Goal: Task Accomplishment & Management: Manage account settings

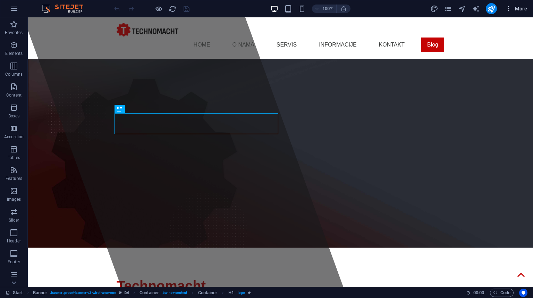
click at [509, 8] on icon "button" at bounding box center [509, 8] width 7 height 7
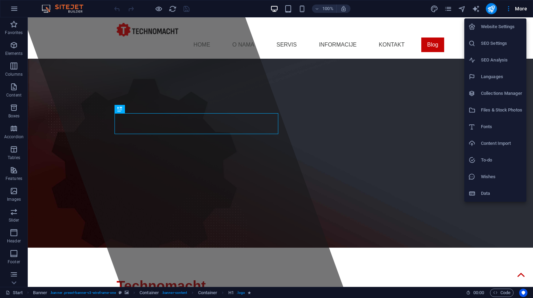
click at [450, 10] on div at bounding box center [266, 149] width 533 height 298
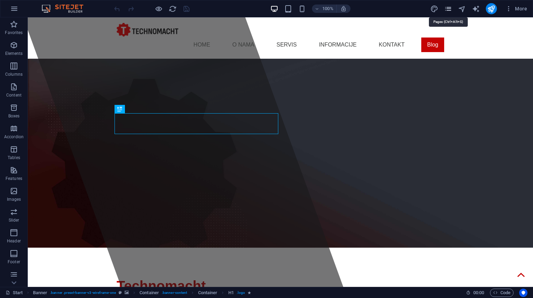
click at [449, 8] on icon "pages" at bounding box center [448, 9] width 8 height 8
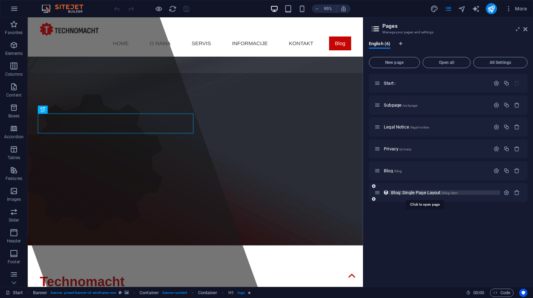
click at [406, 192] on span "Blog: Single Page Layout /blog-item" at bounding box center [424, 192] width 67 height 5
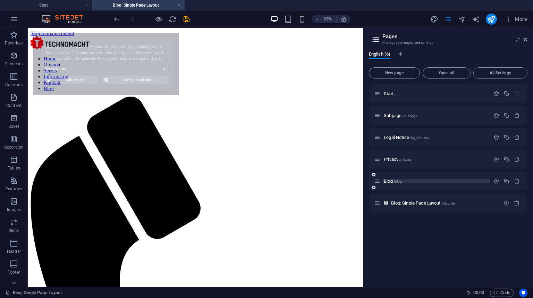
select select "68d7ffde7d60f99ed80fed26"
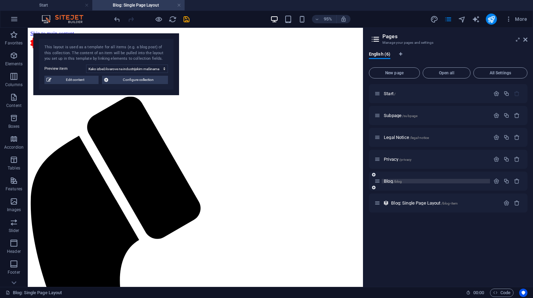
click at [392, 180] on span "Blog /blog" at bounding box center [393, 180] width 18 height 5
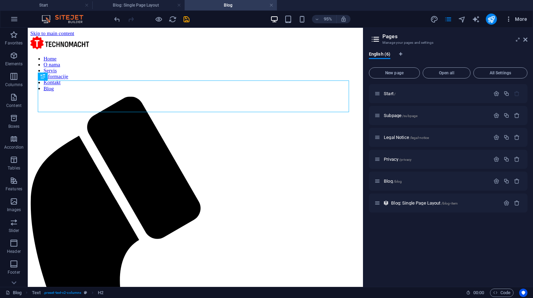
click at [511, 17] on icon "button" at bounding box center [509, 19] width 7 height 7
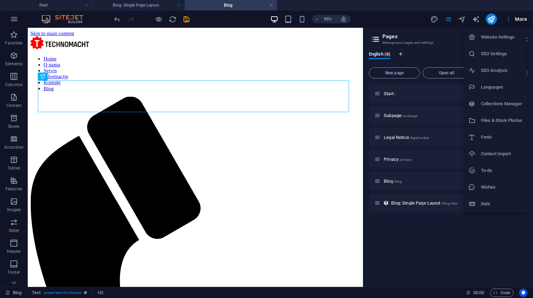
click at [492, 54] on h6 "SEO Settings" at bounding box center [501, 54] width 41 height 8
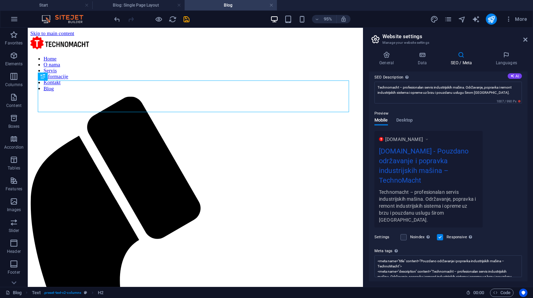
scroll to position [95, 0]
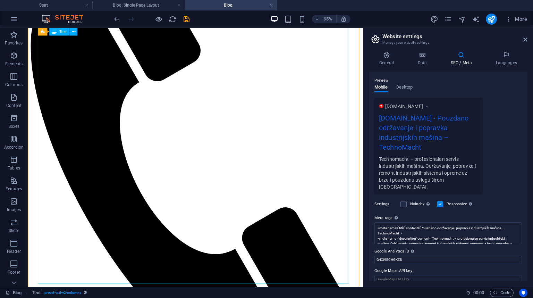
scroll to position [165, 0]
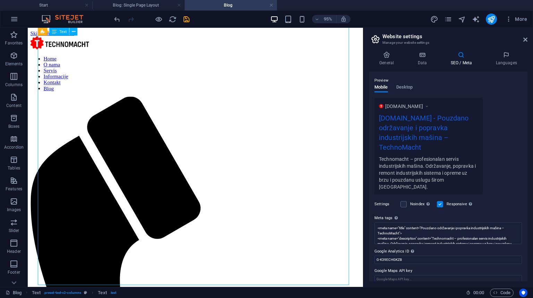
click at [95, 130] on div "H2 Text Text Text Spacer Reference + Add section + Add section" at bounding box center [195, 157] width 335 height 259
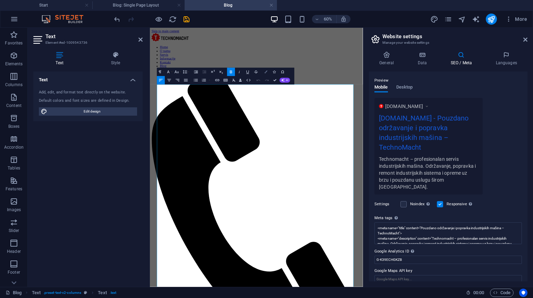
click at [265, 73] on icon "button" at bounding box center [266, 71] width 3 height 3
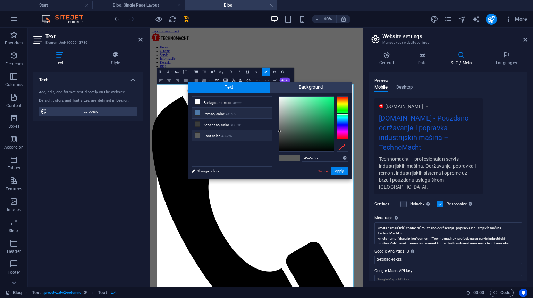
click at [212, 114] on li "Primary color #4e79a7" at bounding box center [232, 113] width 80 height 11
type input "#4e79a7"
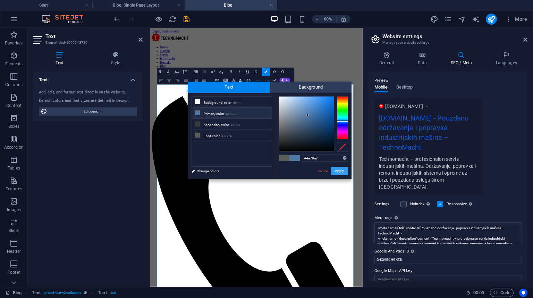
click at [335, 171] on button "Apply" at bounding box center [339, 171] width 17 height 8
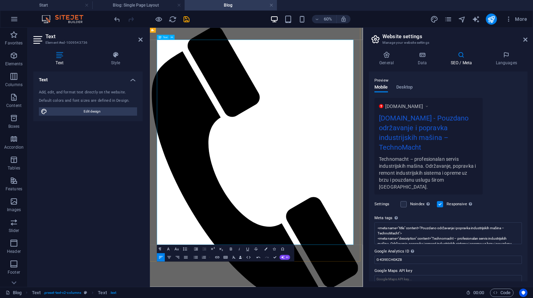
scroll to position [75, 0]
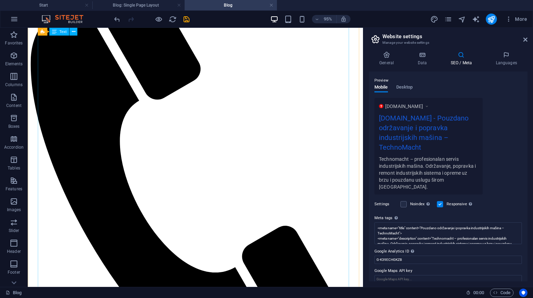
scroll to position [146, 0]
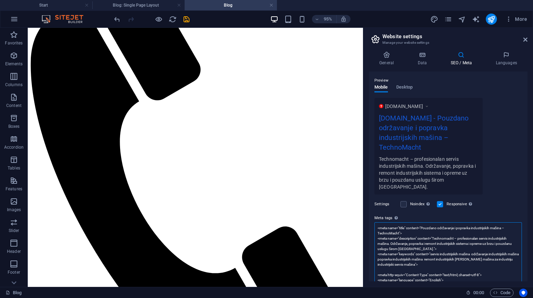
click at [415, 228] on textarea "<meta name="title" content="Pouzdano održavanje i popravka industrijskih mašina…" at bounding box center [449, 259] width 148 height 74
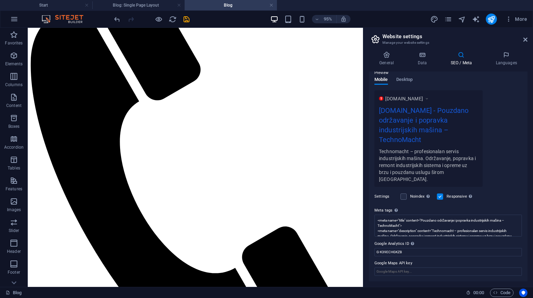
scroll to position [95, 0]
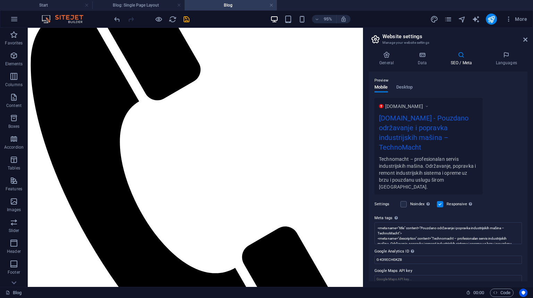
click at [411, 267] on label "Google Maps API key" at bounding box center [449, 271] width 148 height 8
click at [411, 275] on input "Google Maps API key" at bounding box center [449, 279] width 148 height 8
click at [411, 267] on label "Google Maps API key" at bounding box center [449, 271] width 148 height 8
click at [411, 275] on input "Google Maps API key" at bounding box center [449, 279] width 148 height 8
click at [411, 267] on label "Google Maps API key" at bounding box center [449, 271] width 148 height 8
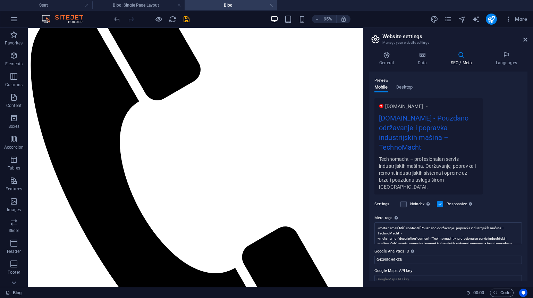
click at [411, 275] on input "Google Maps API key" at bounding box center [449, 279] width 148 height 8
drag, startPoint x: 414, startPoint y: 262, endPoint x: 380, endPoint y: 273, distance: 35.8
click at [380, 273] on div "Google Maps API key" at bounding box center [449, 275] width 148 height 17
click at [384, 267] on label "Google Maps API key" at bounding box center [449, 271] width 148 height 8
click at [384, 275] on input "Google Maps API key" at bounding box center [449, 279] width 148 height 8
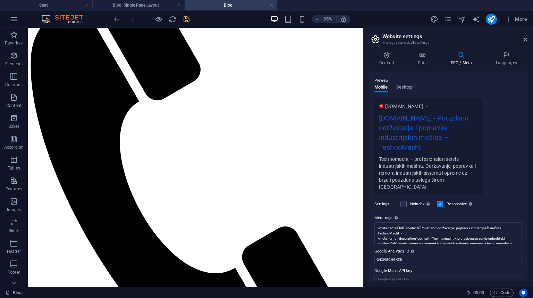
click at [384, 267] on label "Google Maps API key" at bounding box center [449, 271] width 148 height 8
click at [384, 275] on input "Google Maps API key" at bounding box center [449, 279] width 148 height 8
click at [384, 267] on label "Google Maps API key" at bounding box center [449, 271] width 148 height 8
click at [384, 275] on input "Google Maps API key" at bounding box center [449, 279] width 148 height 8
click at [234, 2] on h4 "Blog" at bounding box center [231, 5] width 92 height 8
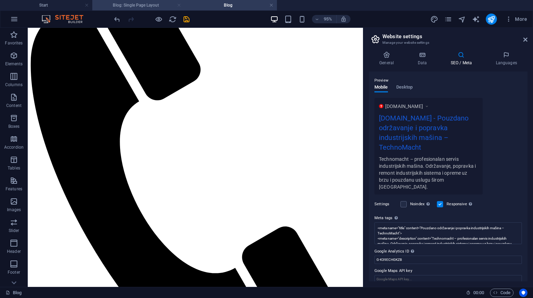
click at [178, 4] on link at bounding box center [179, 5] width 4 height 7
click at [387, 57] on icon at bounding box center [386, 54] width 35 height 7
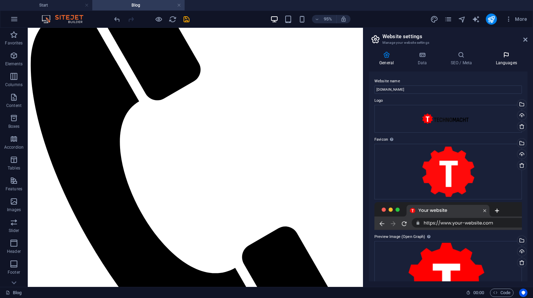
click at [508, 54] on icon at bounding box center [506, 54] width 42 height 7
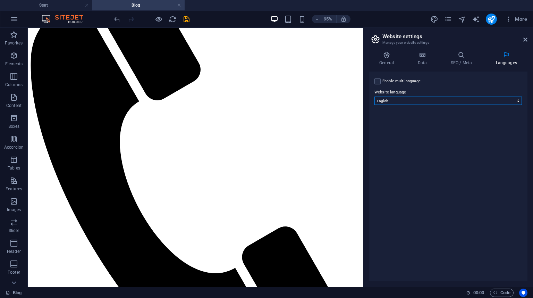
click at [392, 101] on select "Abkhazian Afar Afrikaans Akan Albanian Amharic Arabic Aragonese Armenian Assame…" at bounding box center [449, 101] width 148 height 8
select select "139"
click at [375, 97] on select "Abkhazian Afar Afrikaans Akan Albanian Amharic Arabic Aragonese Armenian Assame…" at bounding box center [449, 101] width 148 height 8
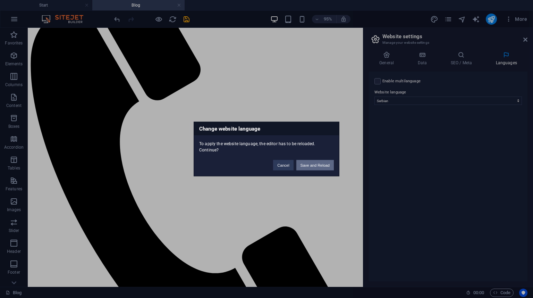
click at [311, 164] on button "Save and Reload" at bounding box center [314, 165] width 37 height 10
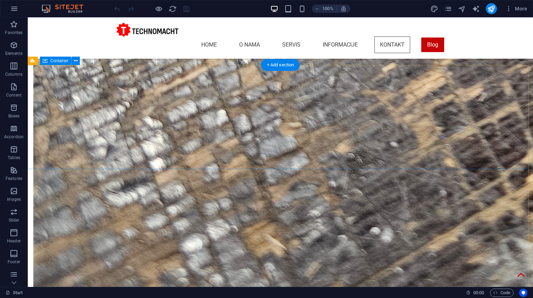
scroll to position [1794, 0]
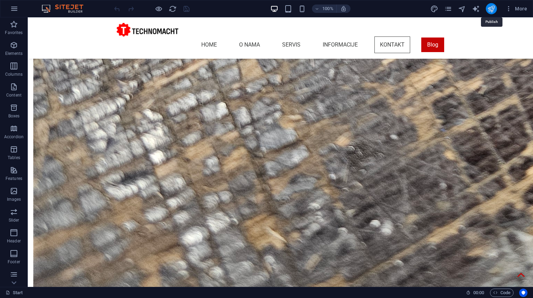
click at [493, 7] on icon "publish" at bounding box center [491, 9] width 8 height 8
